Goal: Transaction & Acquisition: Book appointment/travel/reservation

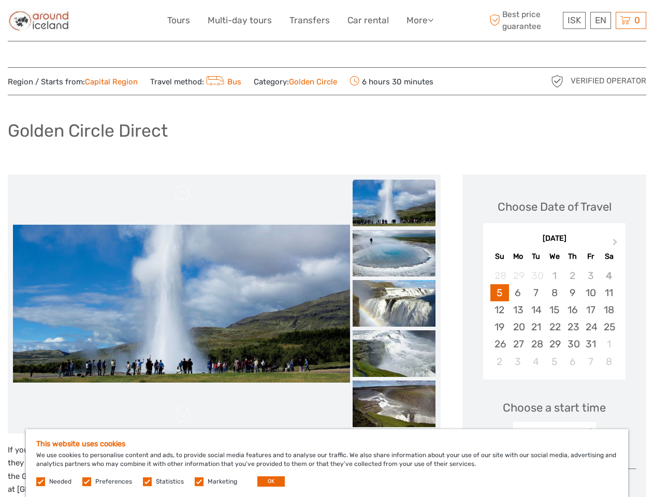
click at [419, 20] on link "More" at bounding box center [420, 20] width 27 height 15
click at [431, 20] on icon at bounding box center [431, 20] width 6 height 9
click at [574, 20] on span "ISK" at bounding box center [574, 20] width 13 height 10
click at [600, 20] on div "EN English Español Deutsch" at bounding box center [600, 20] width 21 height 17
click at [631, 20] on div "0 Items Total 0 ISK Checkout The shopping cart is empty." at bounding box center [631, 20] width 31 height 17
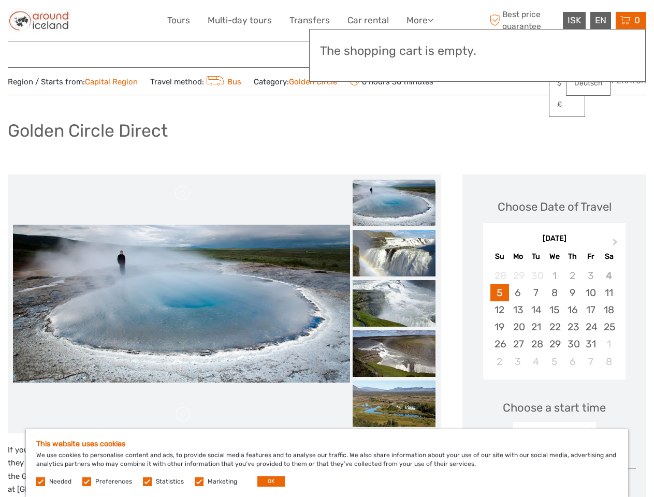
click at [181, 134] on img at bounding box center [181, 55] width 337 height 158
click at [183, 193] on link at bounding box center [183, 193] width 17 height 17
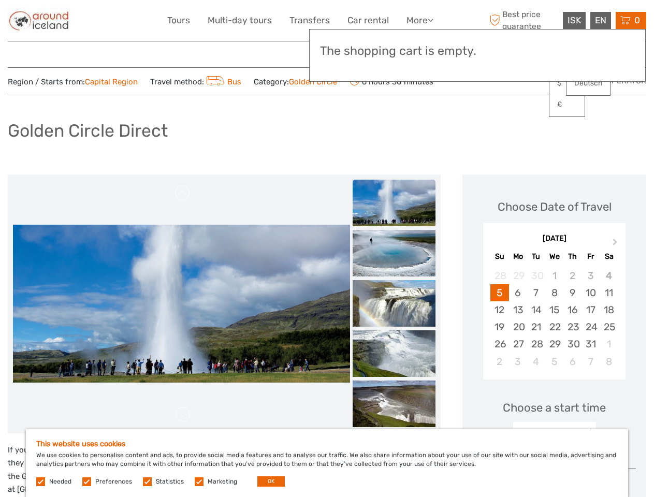
click at [183, 415] on link at bounding box center [183, 415] width 17 height 17
click at [394, 203] on img at bounding box center [394, 203] width 83 height 47
click at [394, 253] on img at bounding box center [394, 253] width 83 height 47
